Goal: Task Accomplishment & Management: Manage account settings

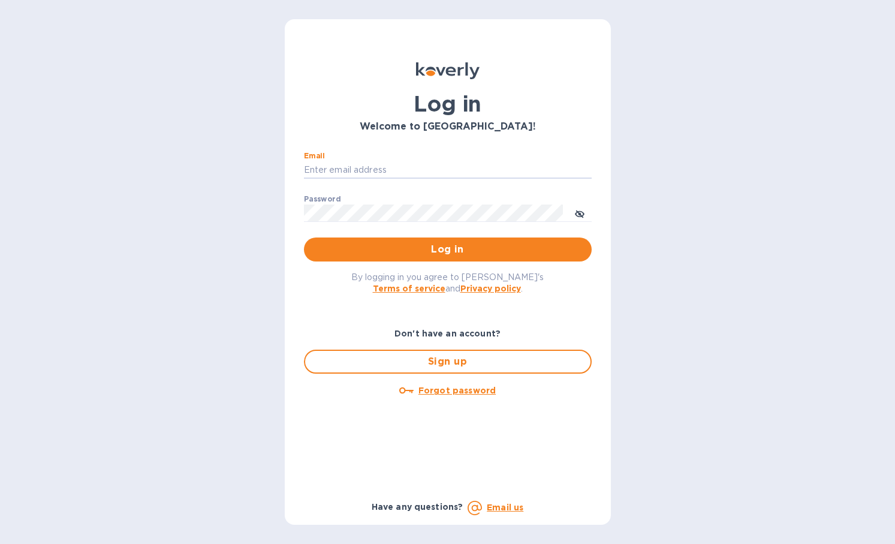
type input "[PERSON_NAME][EMAIL_ADDRESS][DOMAIN_NAME]"
click at [447, 249] on button "Log in" at bounding box center [448, 249] width 288 height 24
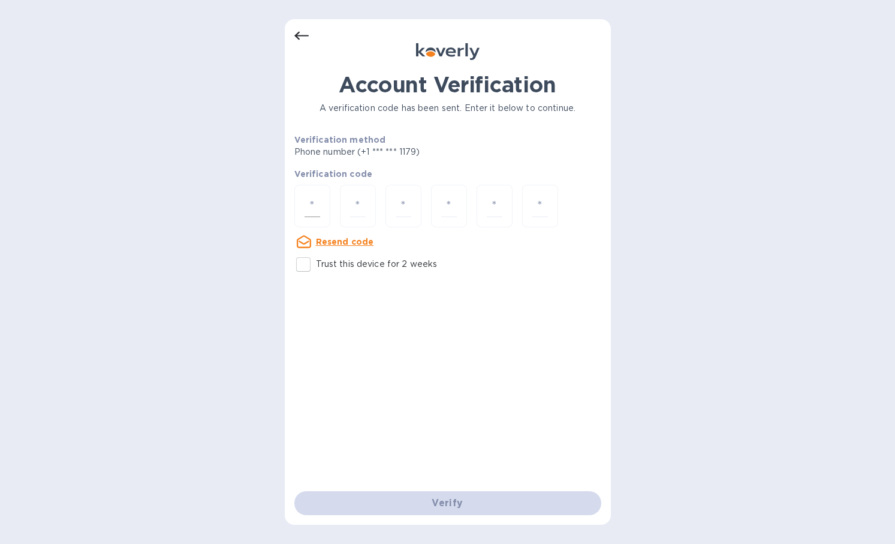
click at [321, 203] on div at bounding box center [312, 206] width 36 height 43
type input "1"
type input "8"
type input "1"
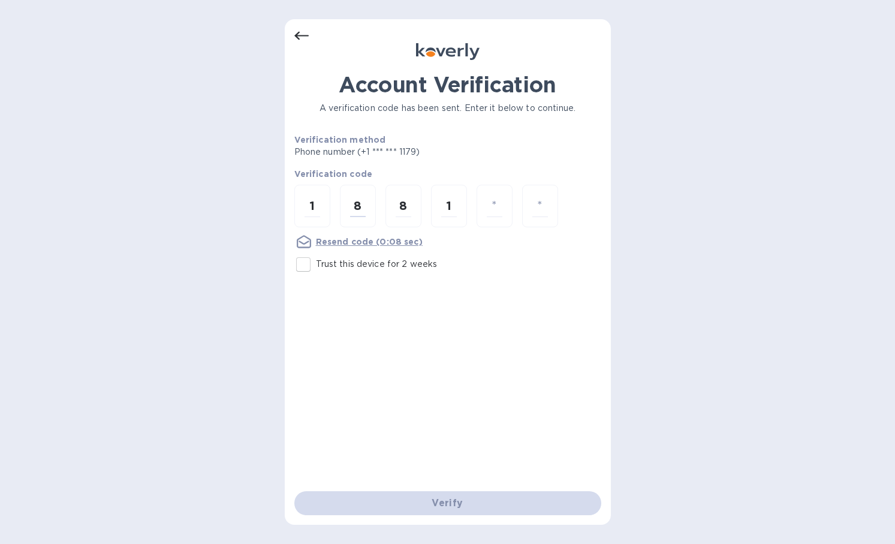
type input "2"
type input "9"
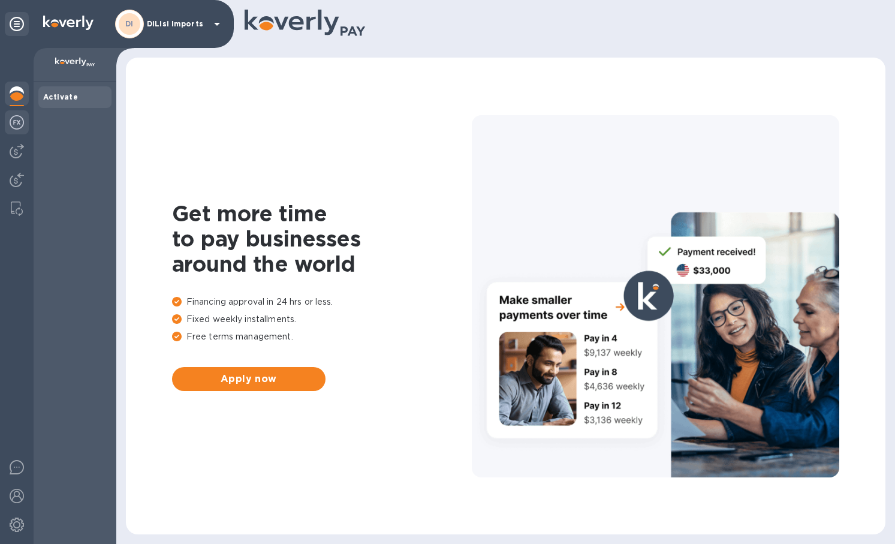
click at [25, 111] on div at bounding box center [17, 123] width 24 height 26
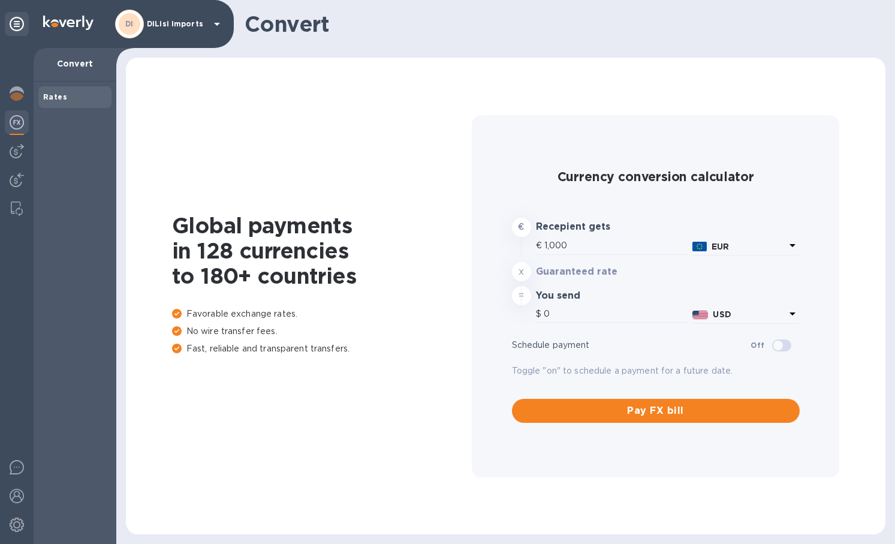
type input "1,179.08"
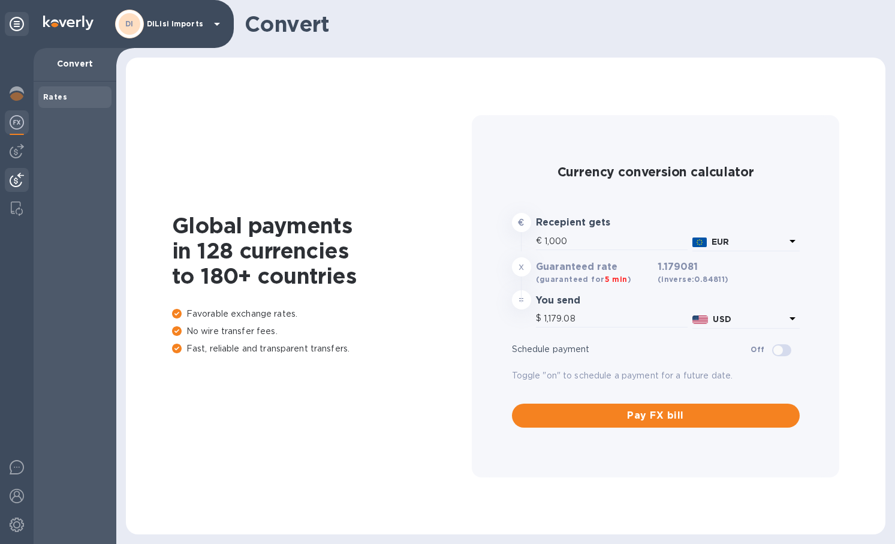
click at [17, 178] on img at bounding box center [17, 180] width 14 height 14
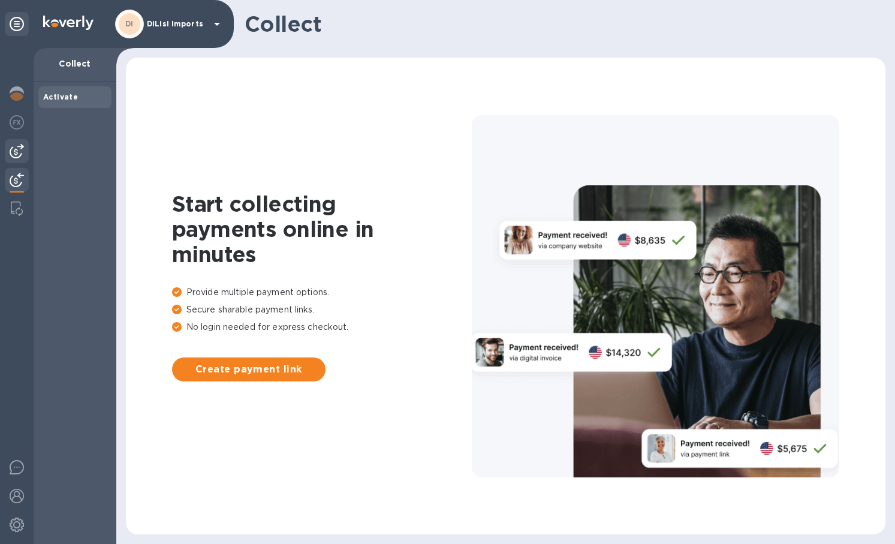
click at [19, 156] on img at bounding box center [17, 151] width 14 height 14
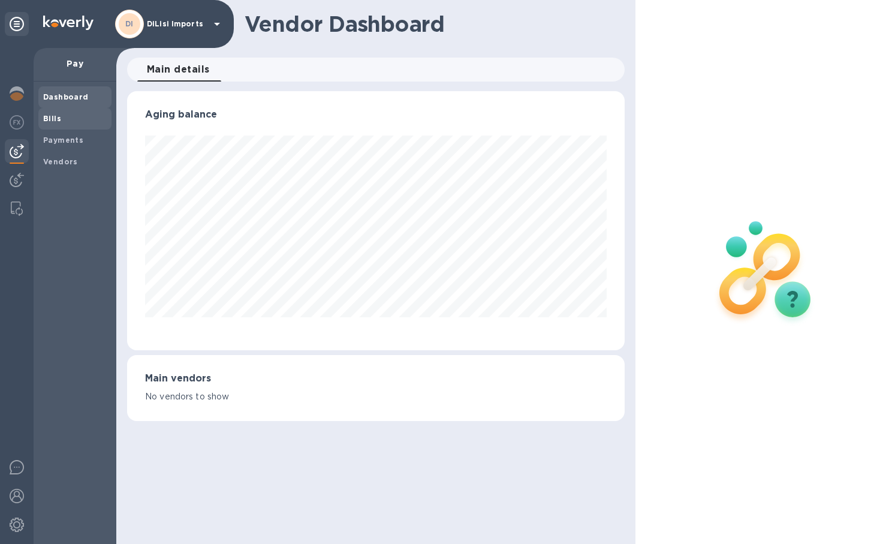
click at [62, 116] on span "Bills" at bounding box center [75, 119] width 64 height 12
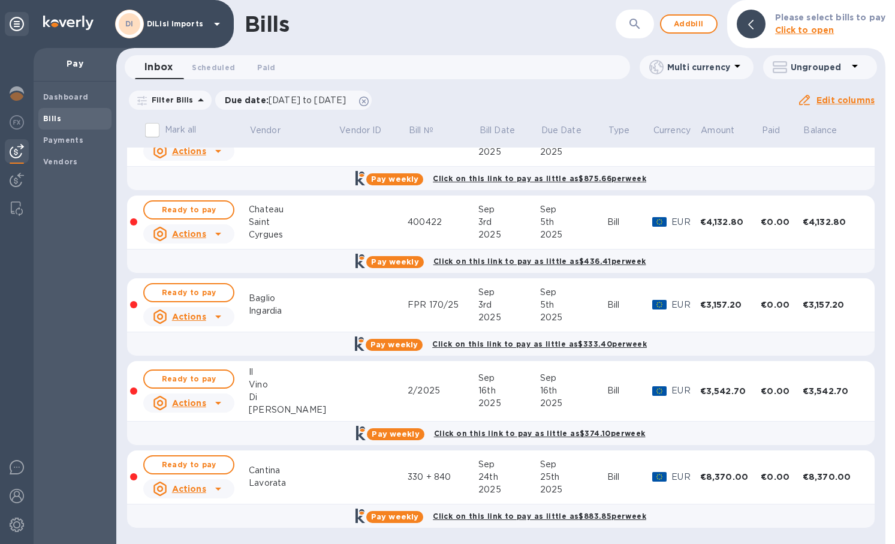
scroll to position [35, 0]
click at [206, 213] on span "Ready to pay" at bounding box center [189, 210] width 70 height 14
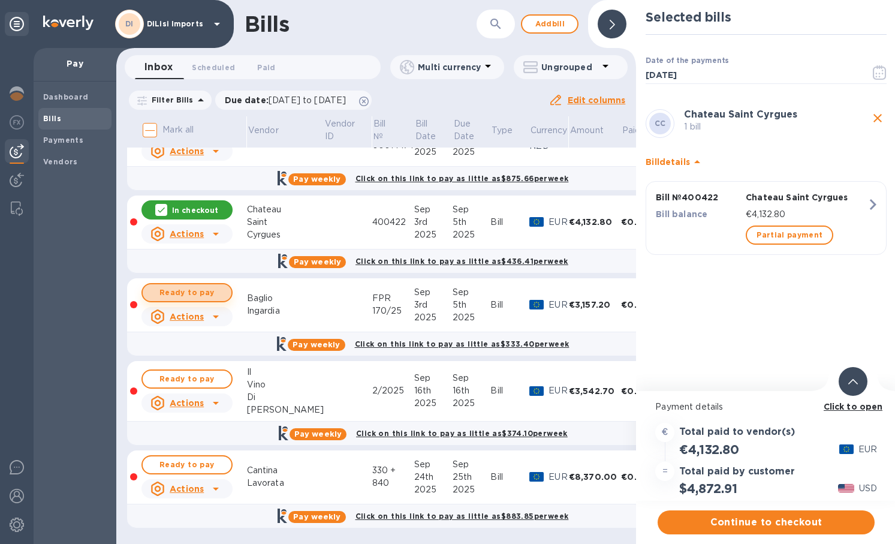
click at [208, 294] on span "Ready to pay" at bounding box center [187, 292] width 70 height 14
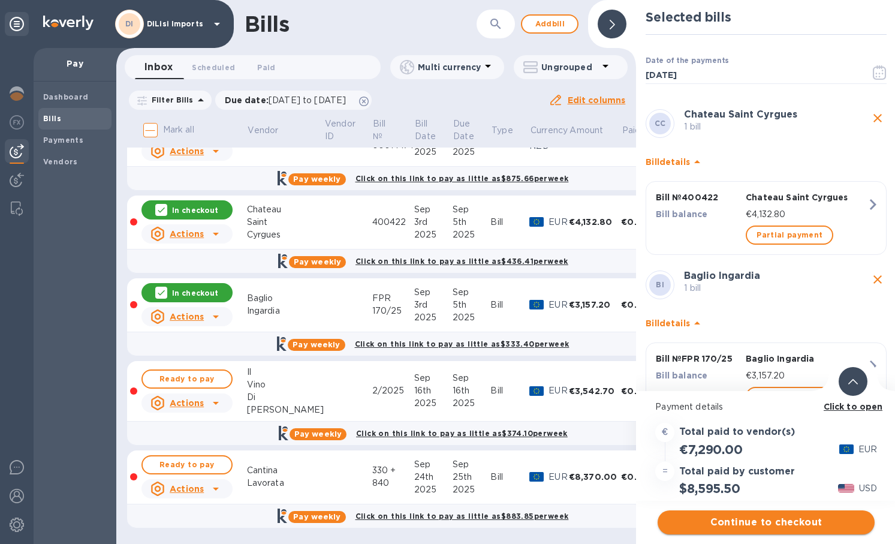
click at [792, 523] on span "Continue to checkout" at bounding box center [766, 522] width 198 height 14
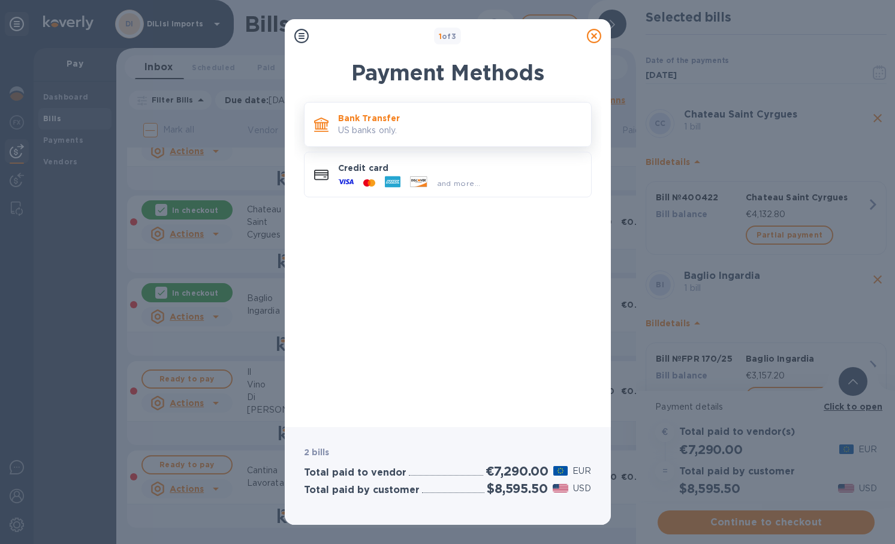
click at [457, 136] on p "US banks only." at bounding box center [459, 130] width 243 height 13
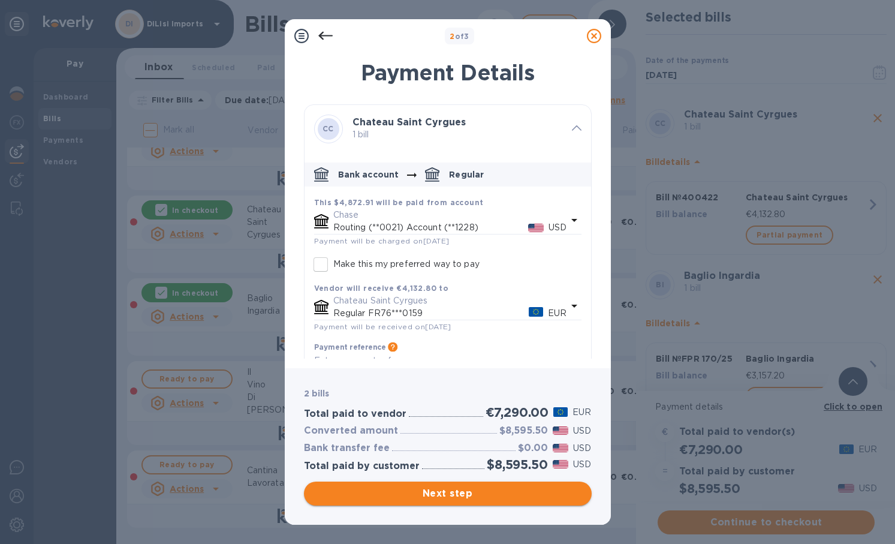
click at [458, 497] on span "Next step" at bounding box center [447, 493] width 269 height 14
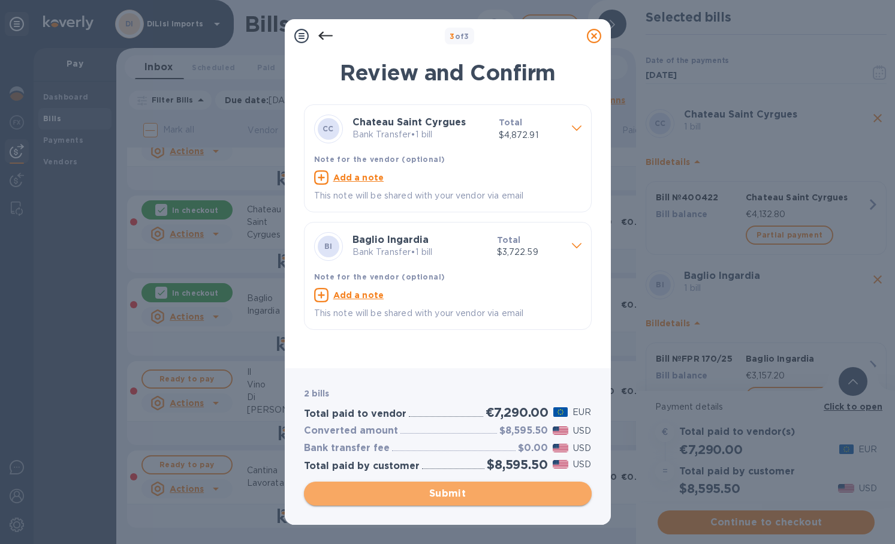
click at [465, 493] on span "Submit" at bounding box center [447, 493] width 269 height 14
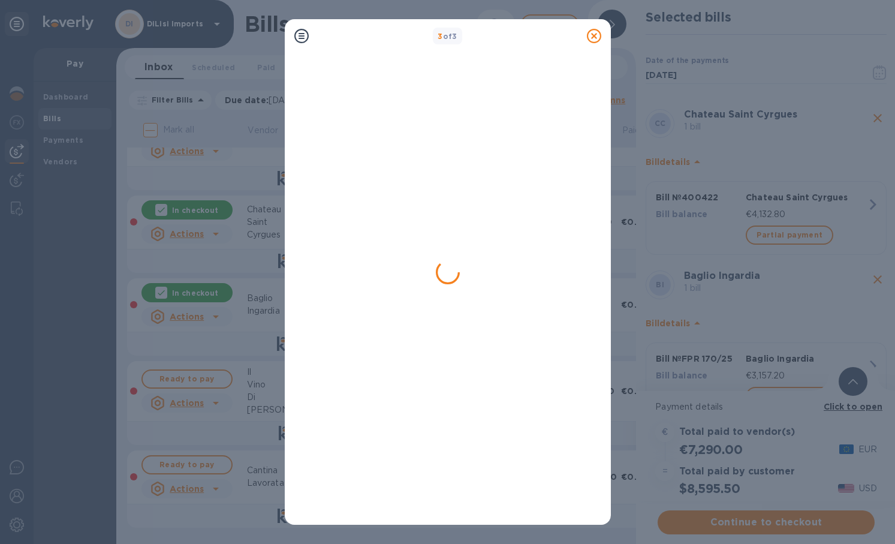
scroll to position [0, 0]
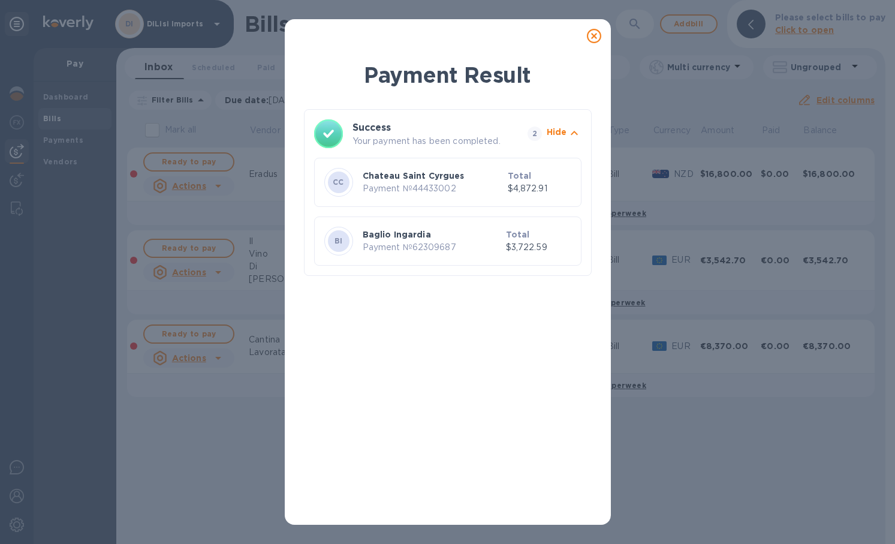
click at [597, 36] on icon at bounding box center [594, 36] width 14 height 14
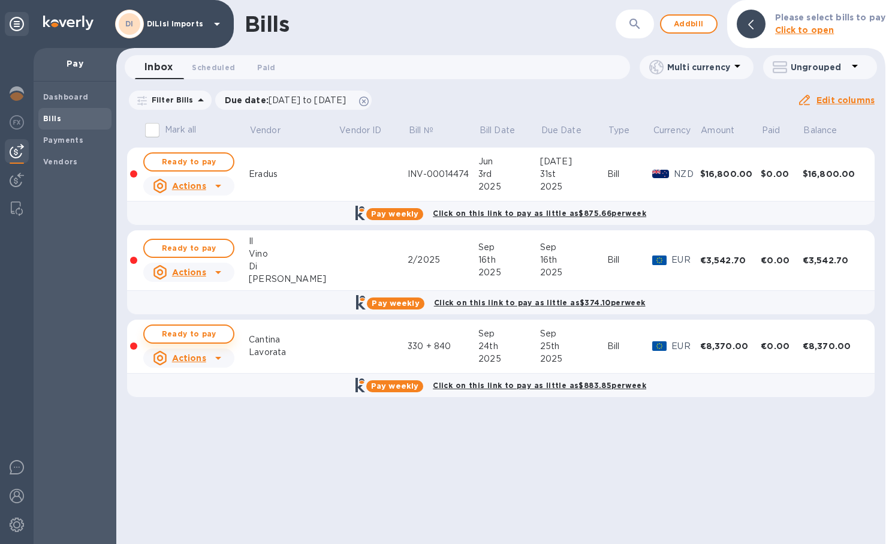
click at [192, 331] on span "Ready to pay" at bounding box center [189, 334] width 70 height 14
